Goal: Find contact information: Find contact information

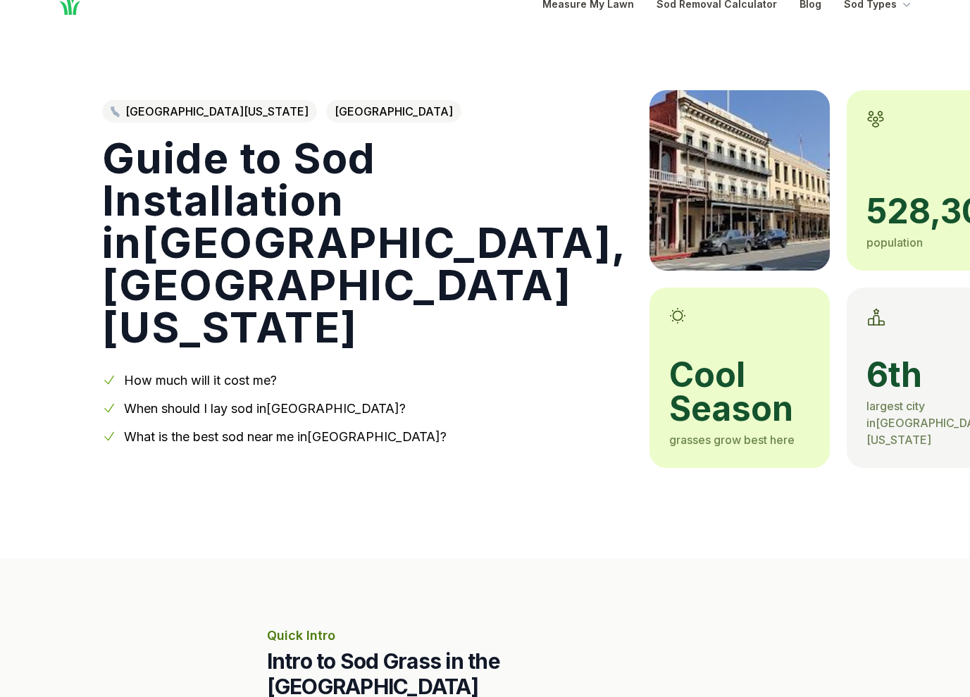
scroll to position [63, 0]
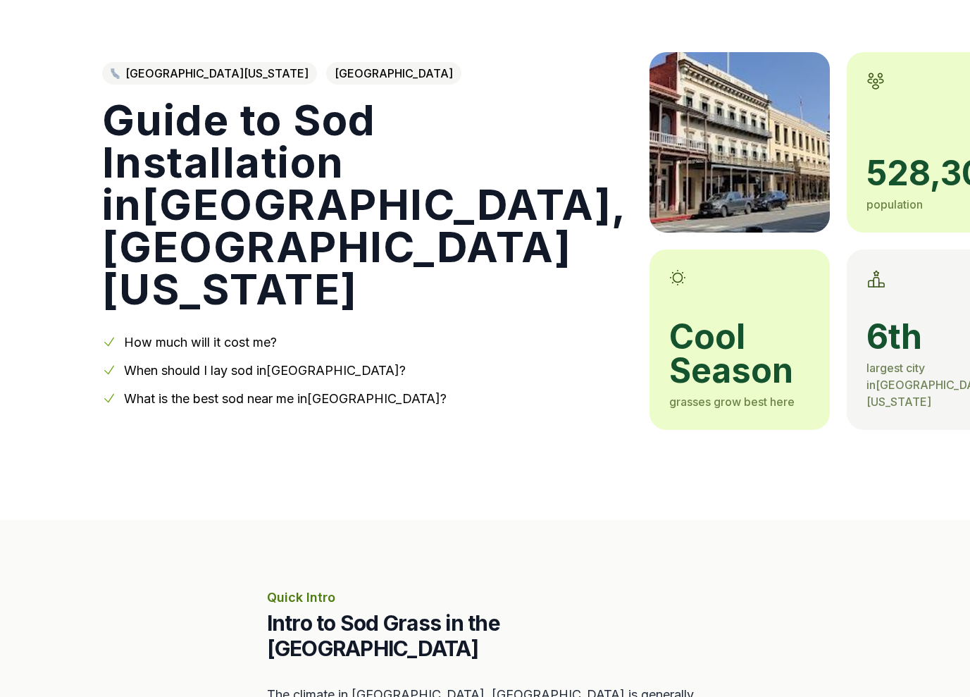
click at [191, 340] on link "How much will it cost me?" at bounding box center [200, 342] width 153 height 15
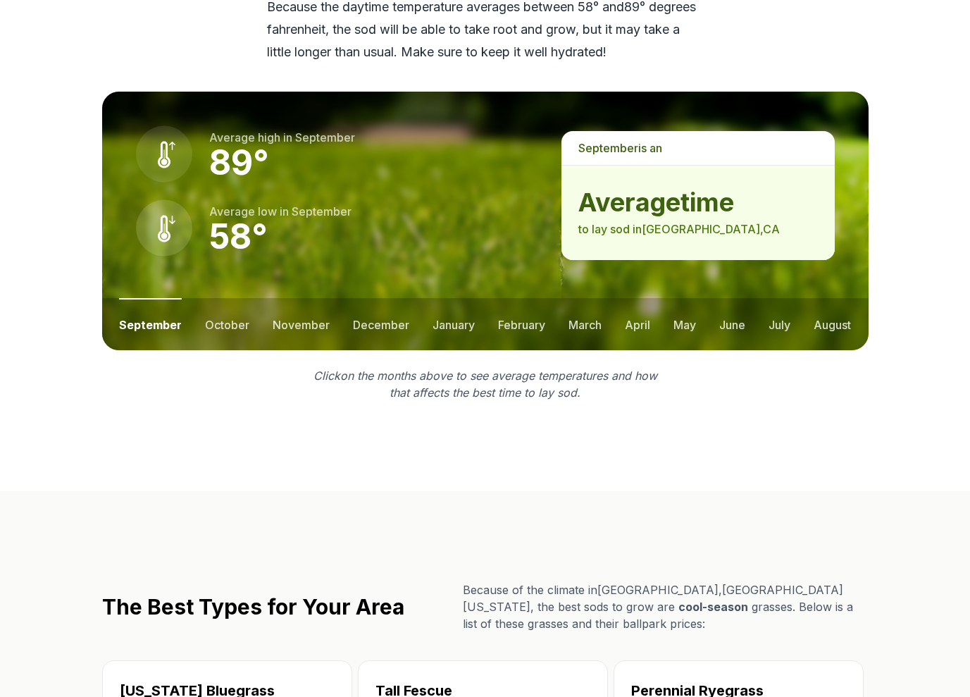
scroll to position [1713, 0]
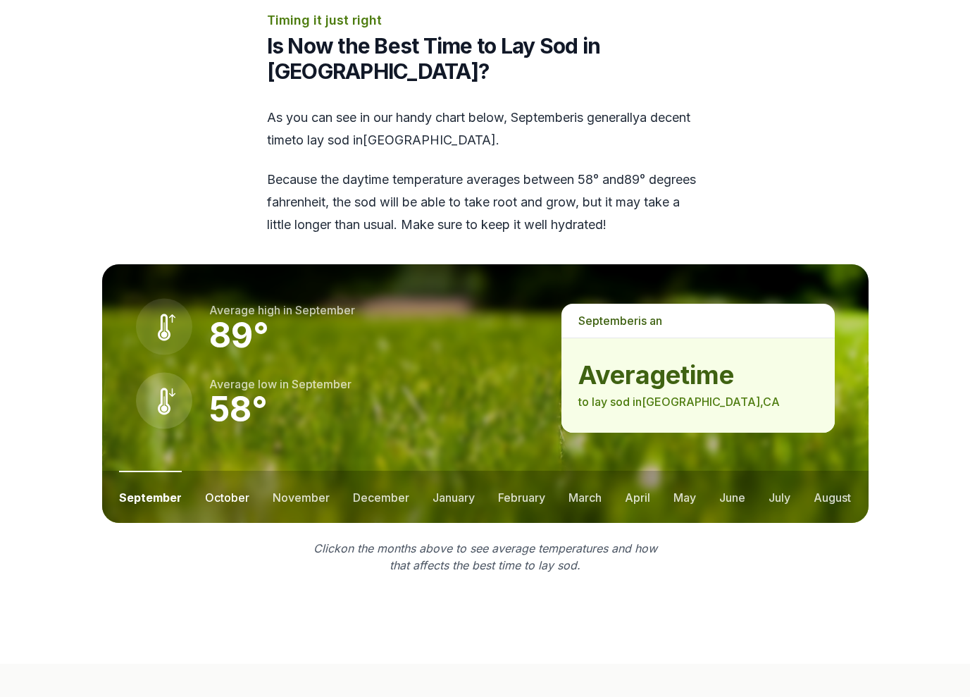
click at [233, 471] on button "october" at bounding box center [227, 497] width 44 height 52
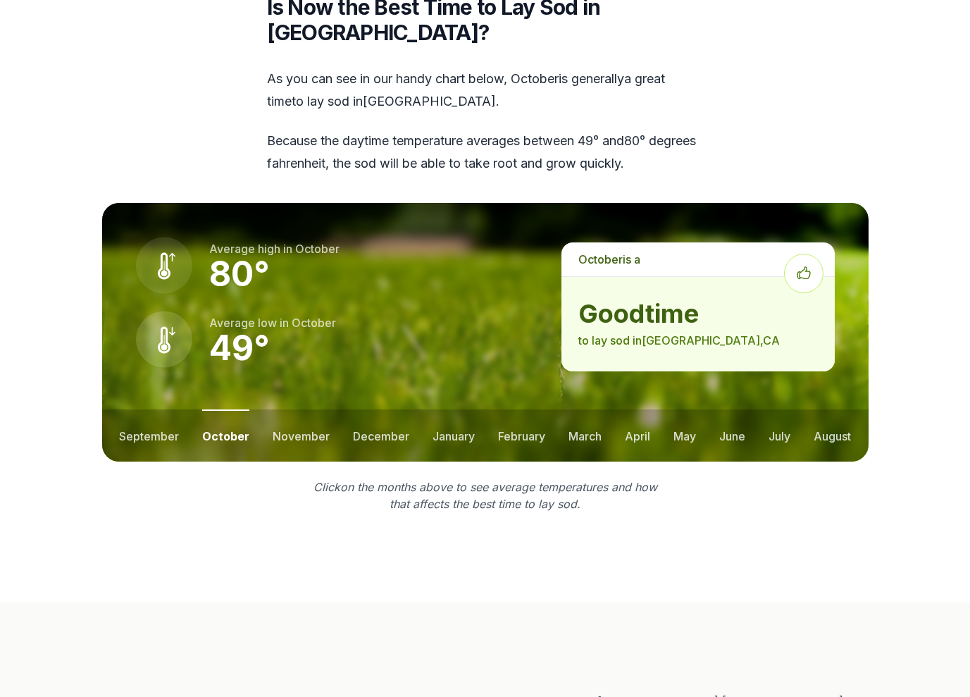
scroll to position [1754, 0]
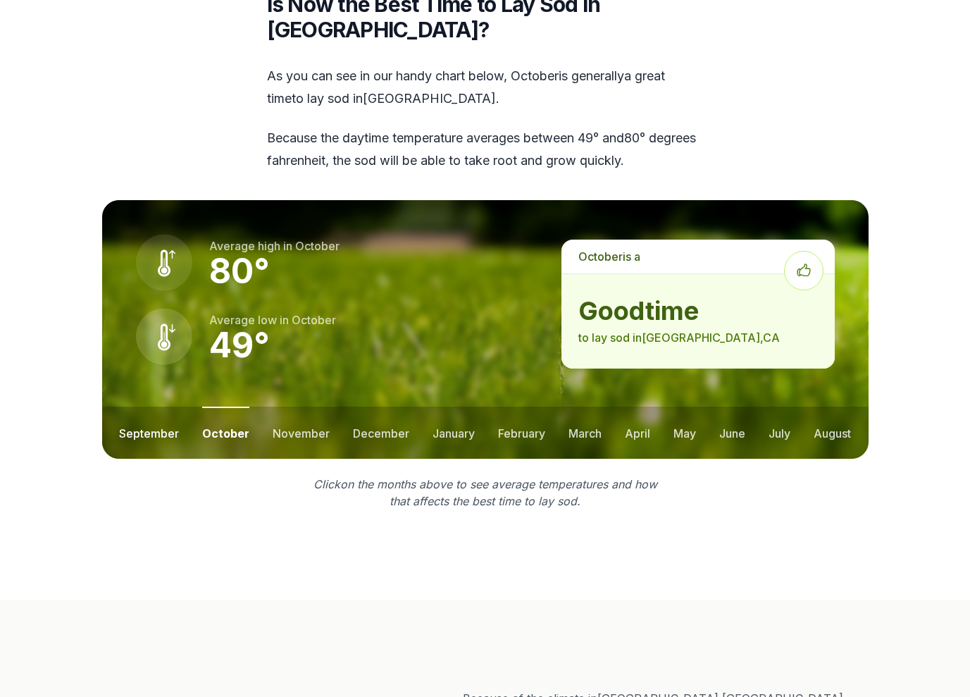
click at [152, 407] on button "september" at bounding box center [149, 433] width 60 height 52
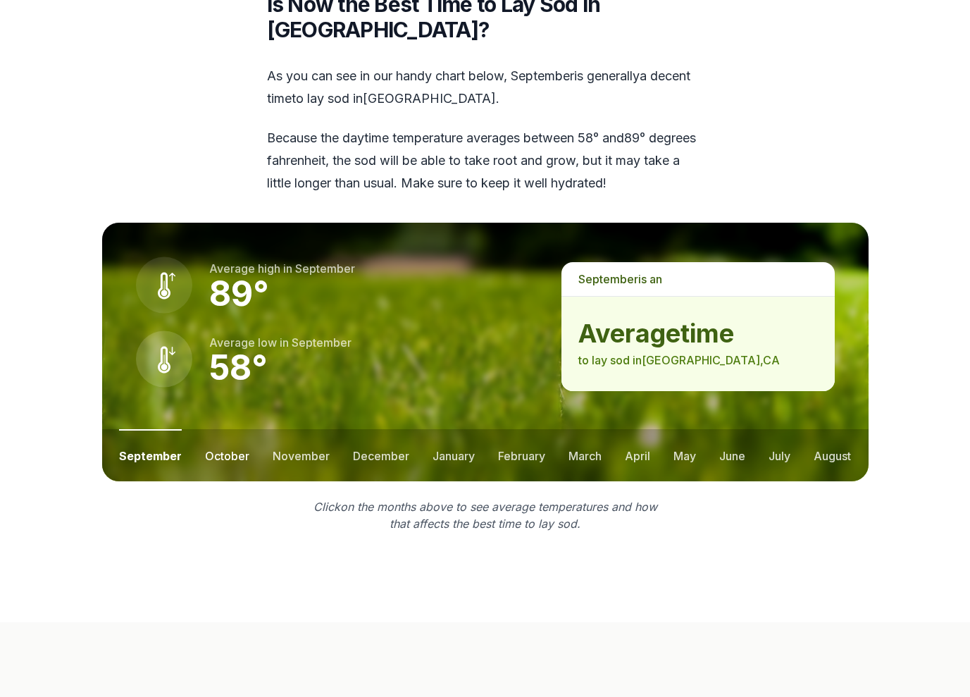
click at [223, 429] on button "october" at bounding box center [227, 455] width 44 height 52
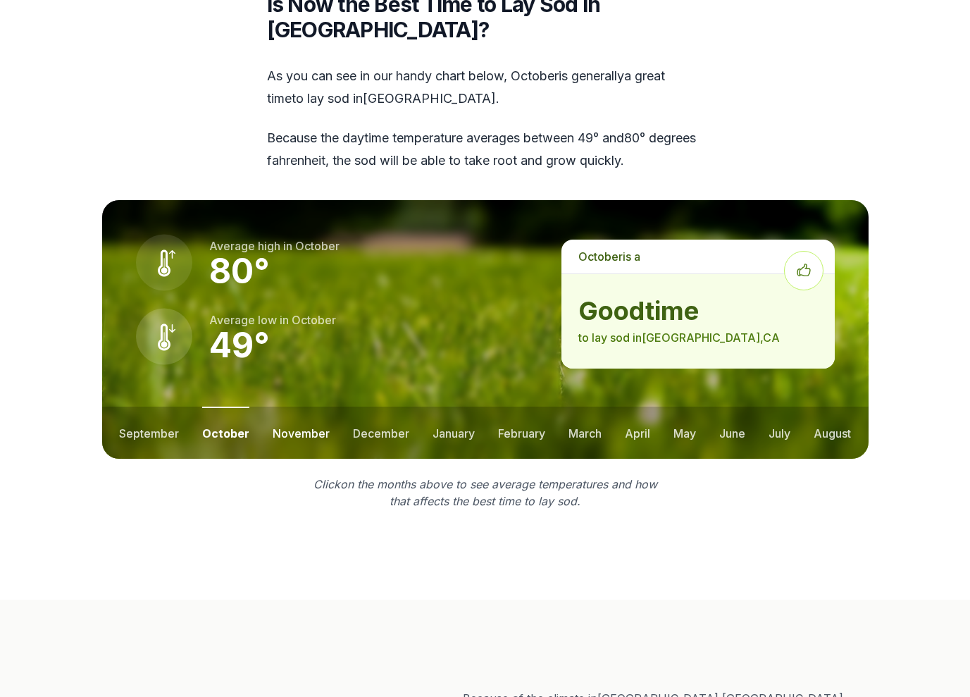
click at [297, 410] on button "november" at bounding box center [301, 433] width 57 height 52
click at [379, 410] on button "december" at bounding box center [380, 433] width 56 height 52
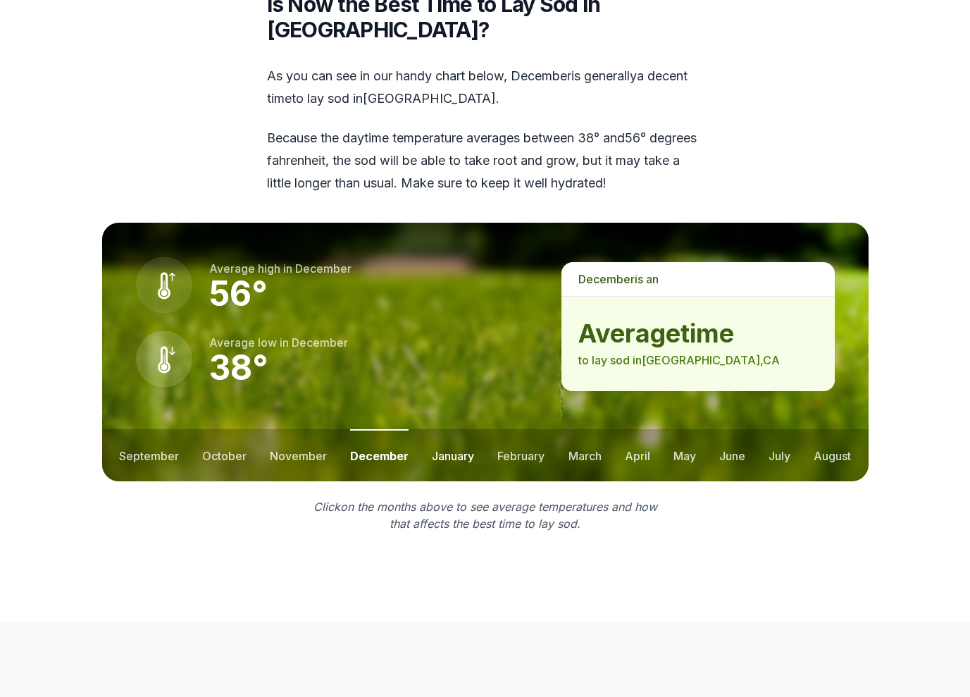
click at [452, 429] on button "january" at bounding box center [453, 455] width 42 height 52
click at [500, 429] on button "february" at bounding box center [523, 455] width 47 height 52
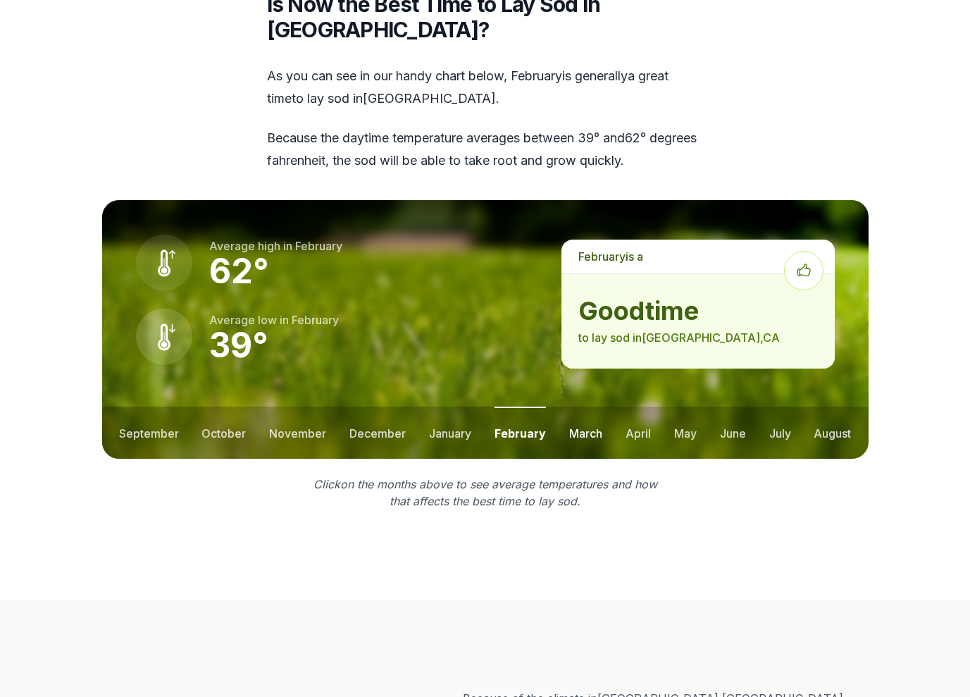
click at [579, 412] on button "march" at bounding box center [585, 433] width 33 height 52
click at [644, 407] on button "april" at bounding box center [638, 433] width 25 height 52
click at [679, 407] on button "may" at bounding box center [684, 433] width 23 height 52
click at [716, 407] on ul "september october november december january february march april may june july …" at bounding box center [485, 433] width 767 height 52
click at [731, 407] on button "june" at bounding box center [732, 433] width 26 height 52
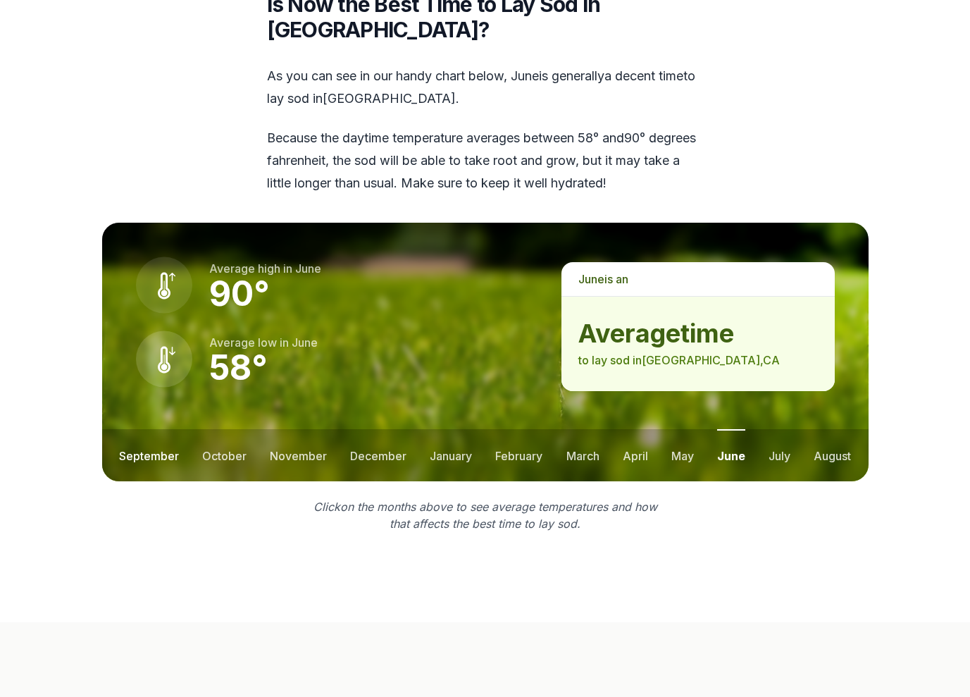
click at [156, 429] on button "september" at bounding box center [149, 455] width 60 height 52
click at [228, 429] on button "october" at bounding box center [227, 455] width 44 height 52
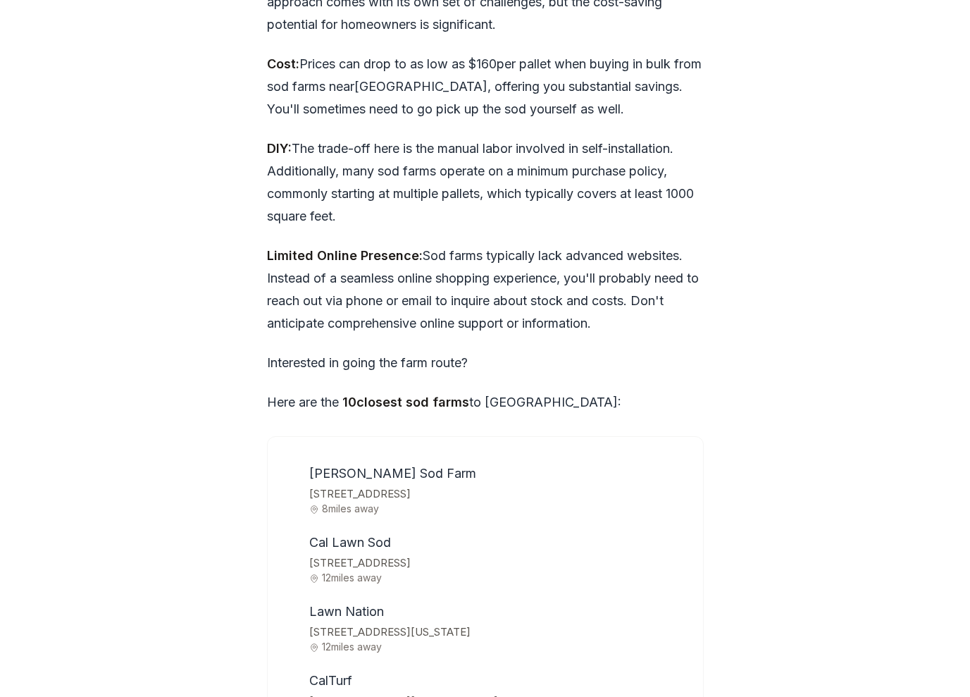
scroll to position [4149, 0]
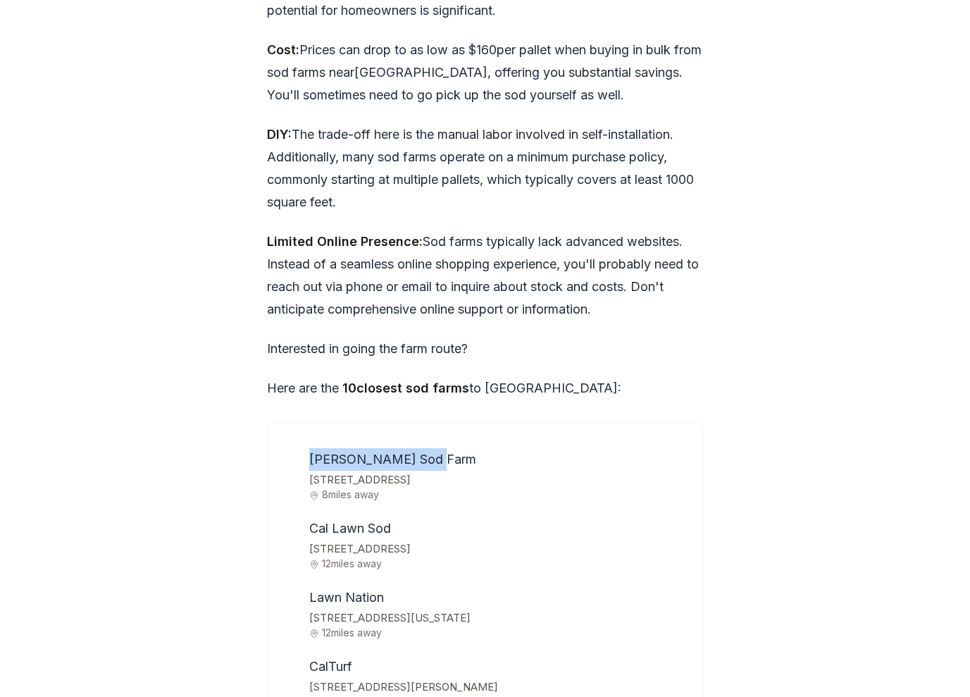
drag, startPoint x: 311, startPoint y: 433, endPoint x: 434, endPoint y: 442, distance: 123.6
click at [434, 448] on li "[PERSON_NAME] [GEOGRAPHIC_DATA][STREET_ADDRESS] 8 miles away" at bounding box center [495, 474] width 382 height 52
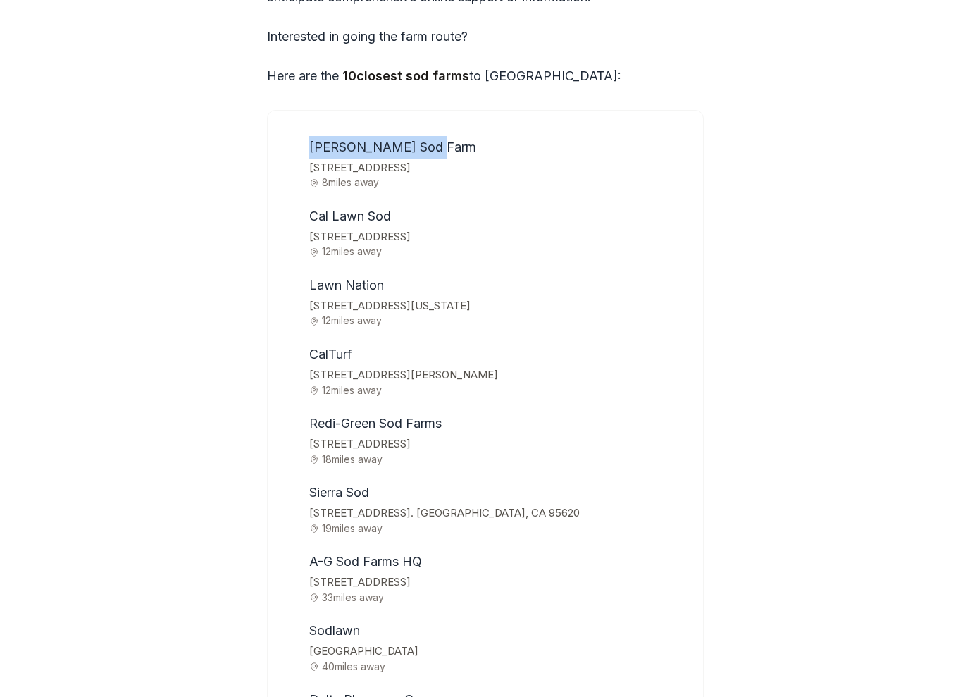
scroll to position [4459, 0]
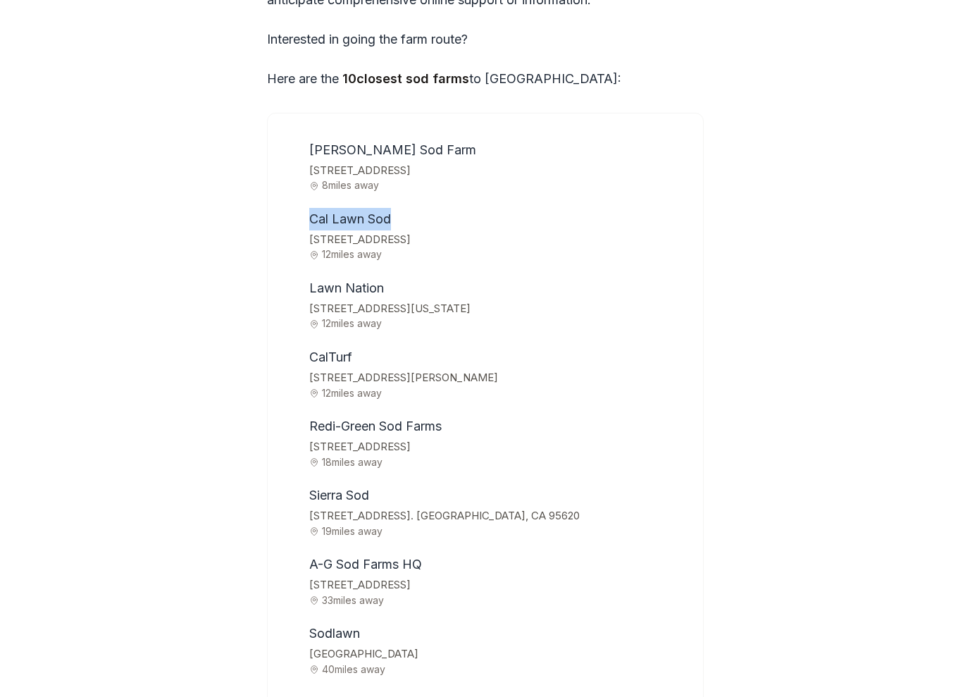
drag, startPoint x: 312, startPoint y: 192, endPoint x: 392, endPoint y: 192, distance: 80.3
click at [392, 208] on li "Cal Lawn Sod [STREET_ADDRESS] 12 miles away" at bounding box center [495, 234] width 382 height 52
